Goal: Check status: Check status

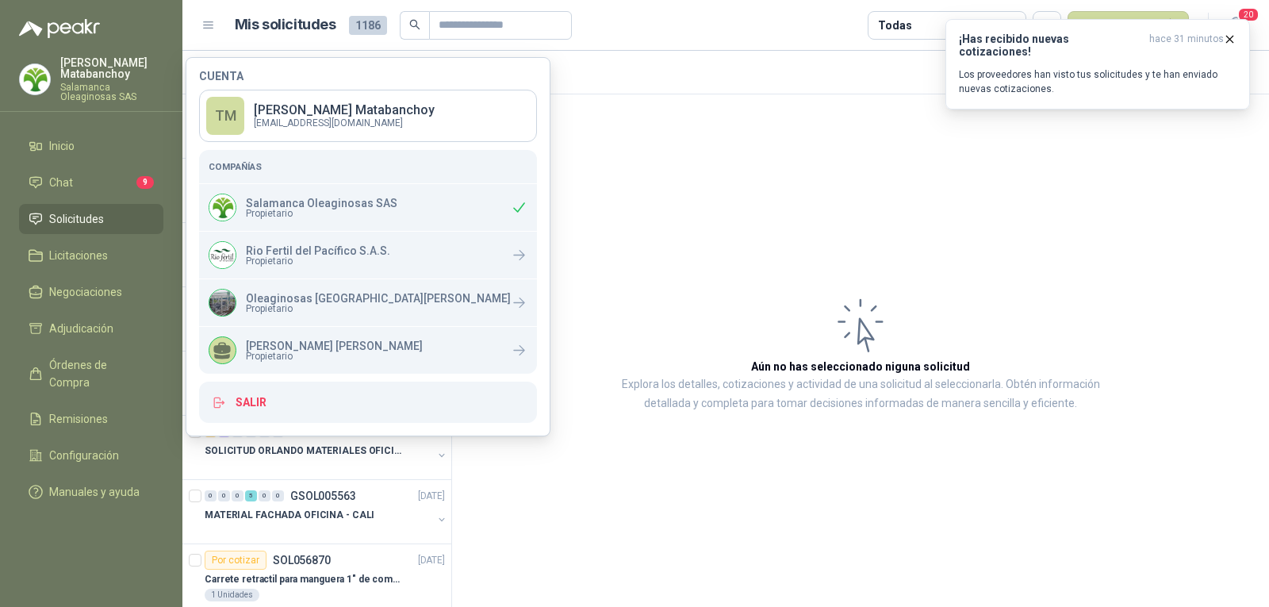
click at [545, 256] on article "Aún no has seleccionado niguna solicitud Explora los detalles, cotizaciones y a…" at bounding box center [860, 353] width 817 height 518
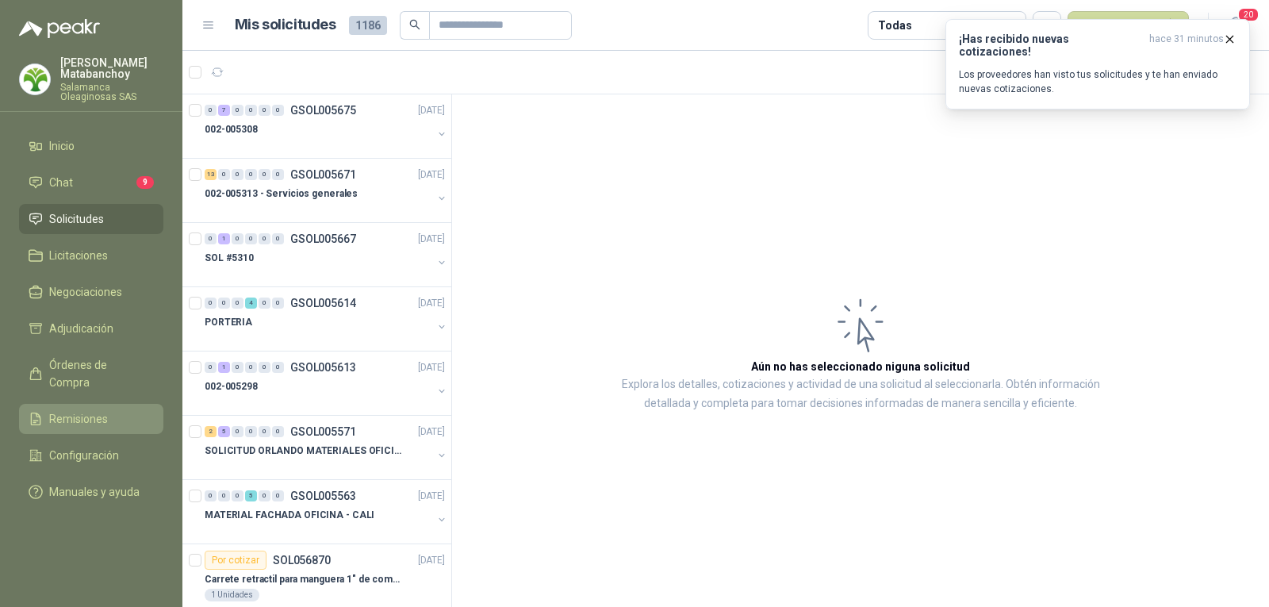
click at [79, 410] on span "Remisiones" at bounding box center [78, 418] width 59 height 17
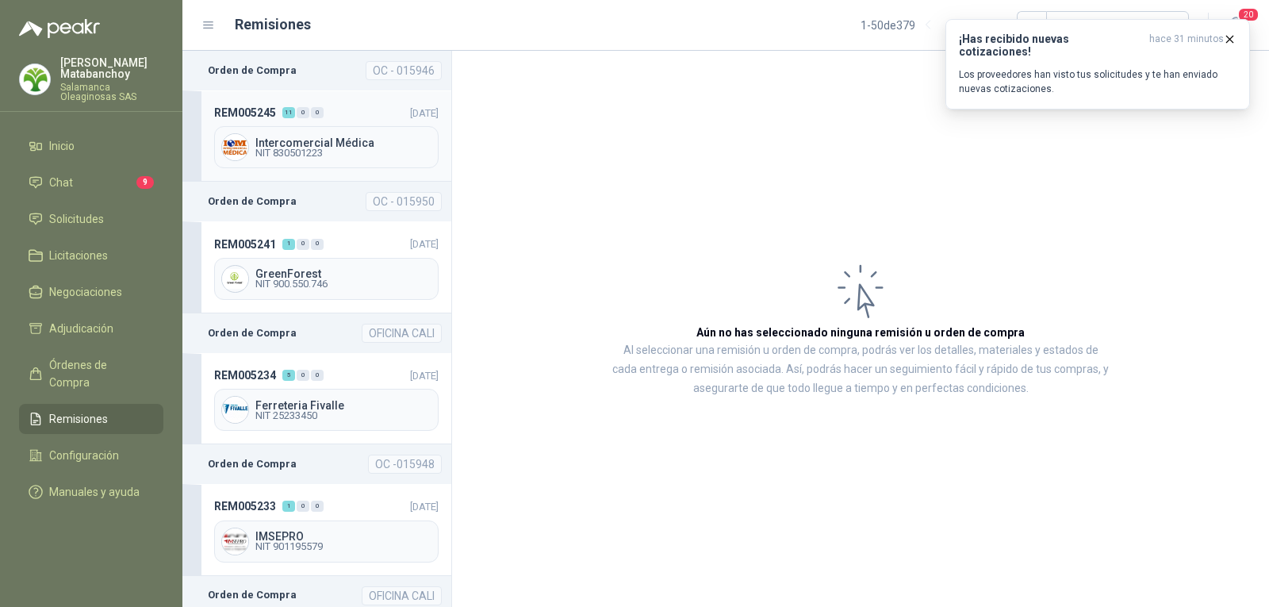
click at [345, 106] on header "REM005245 11 0 0 [DATE]" at bounding box center [326, 112] width 224 height 17
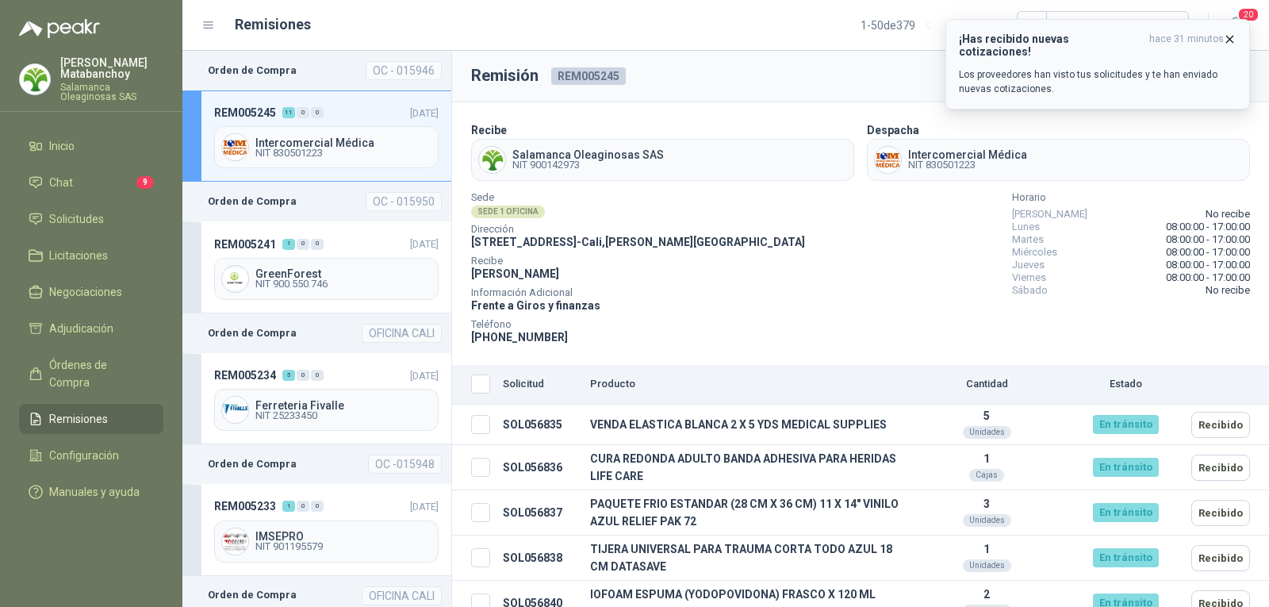
click at [1227, 38] on icon "button" at bounding box center [1229, 39] width 13 height 13
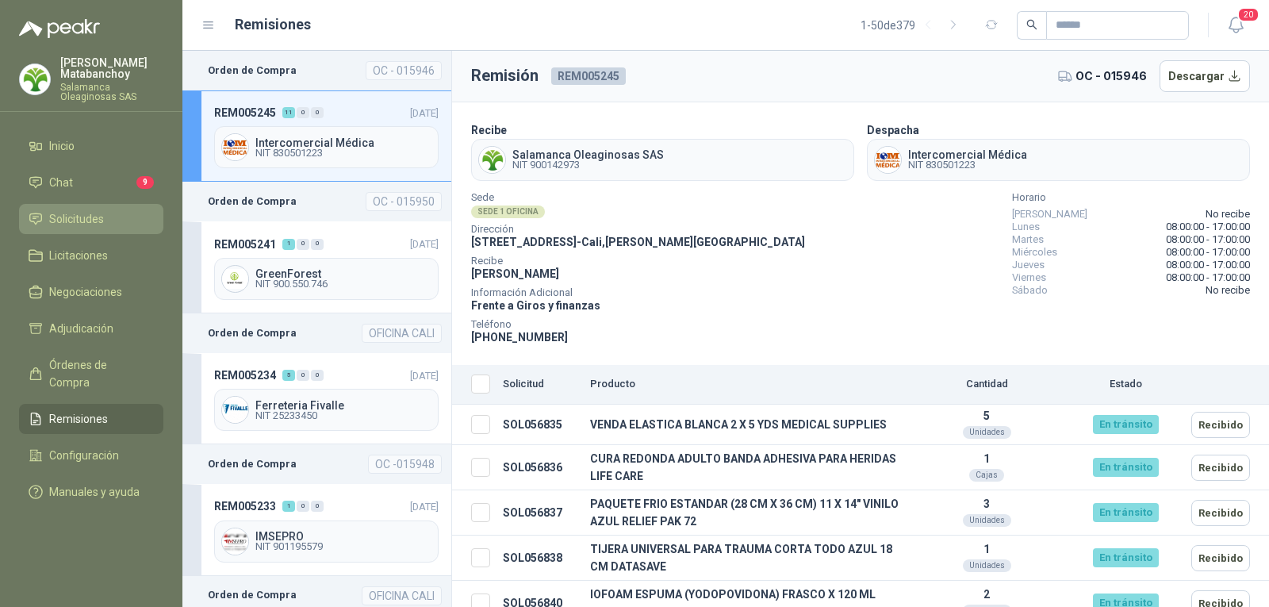
click at [85, 218] on span "Solicitudes" at bounding box center [76, 218] width 55 height 17
